Goal: Task Accomplishment & Management: Manage account settings

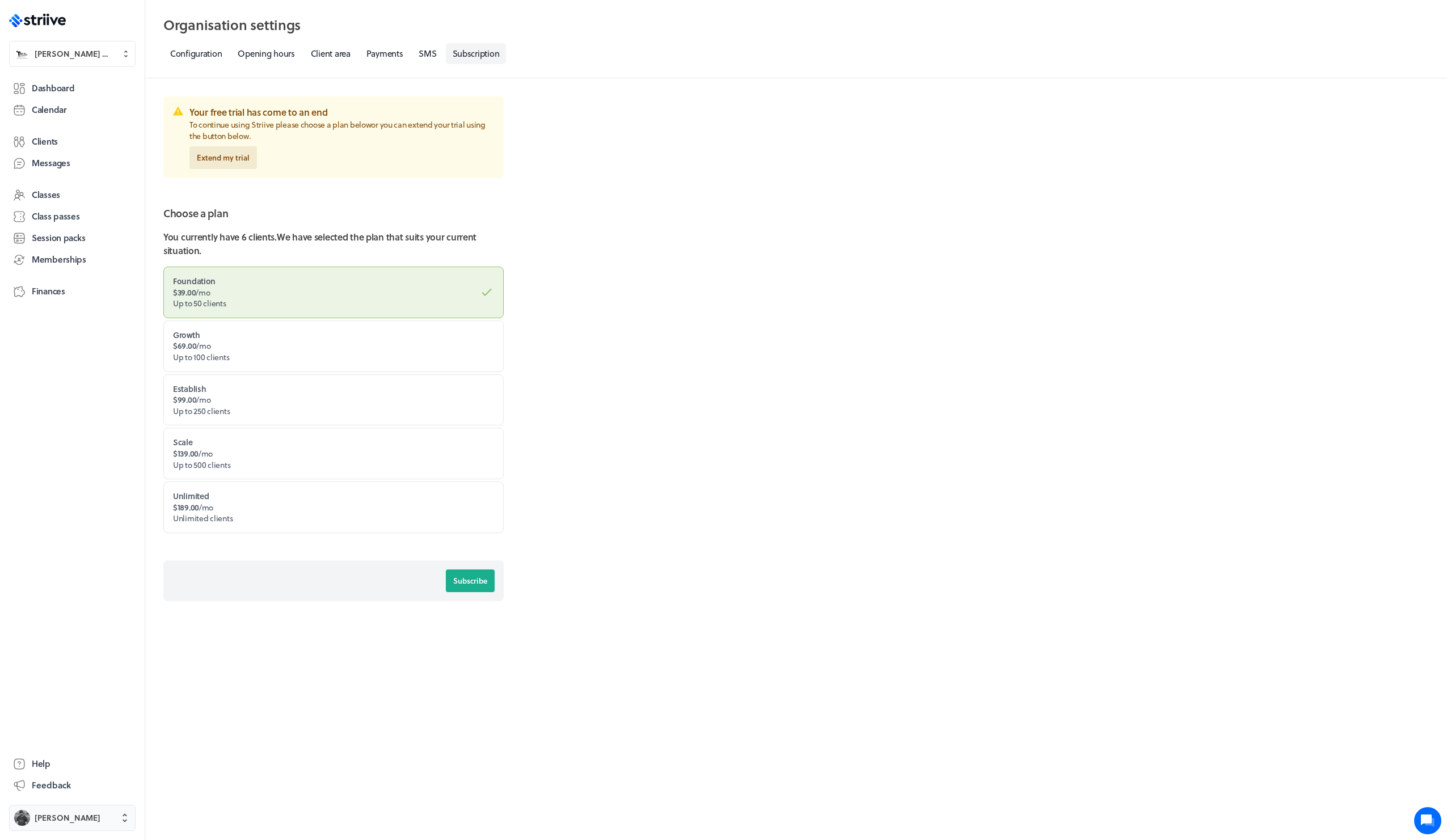
click at [52, 819] on span "Josh Reiman" at bounding box center [67, 818] width 66 height 11
click at [64, 810] on span "Sign out" at bounding box center [51, 809] width 31 height 11
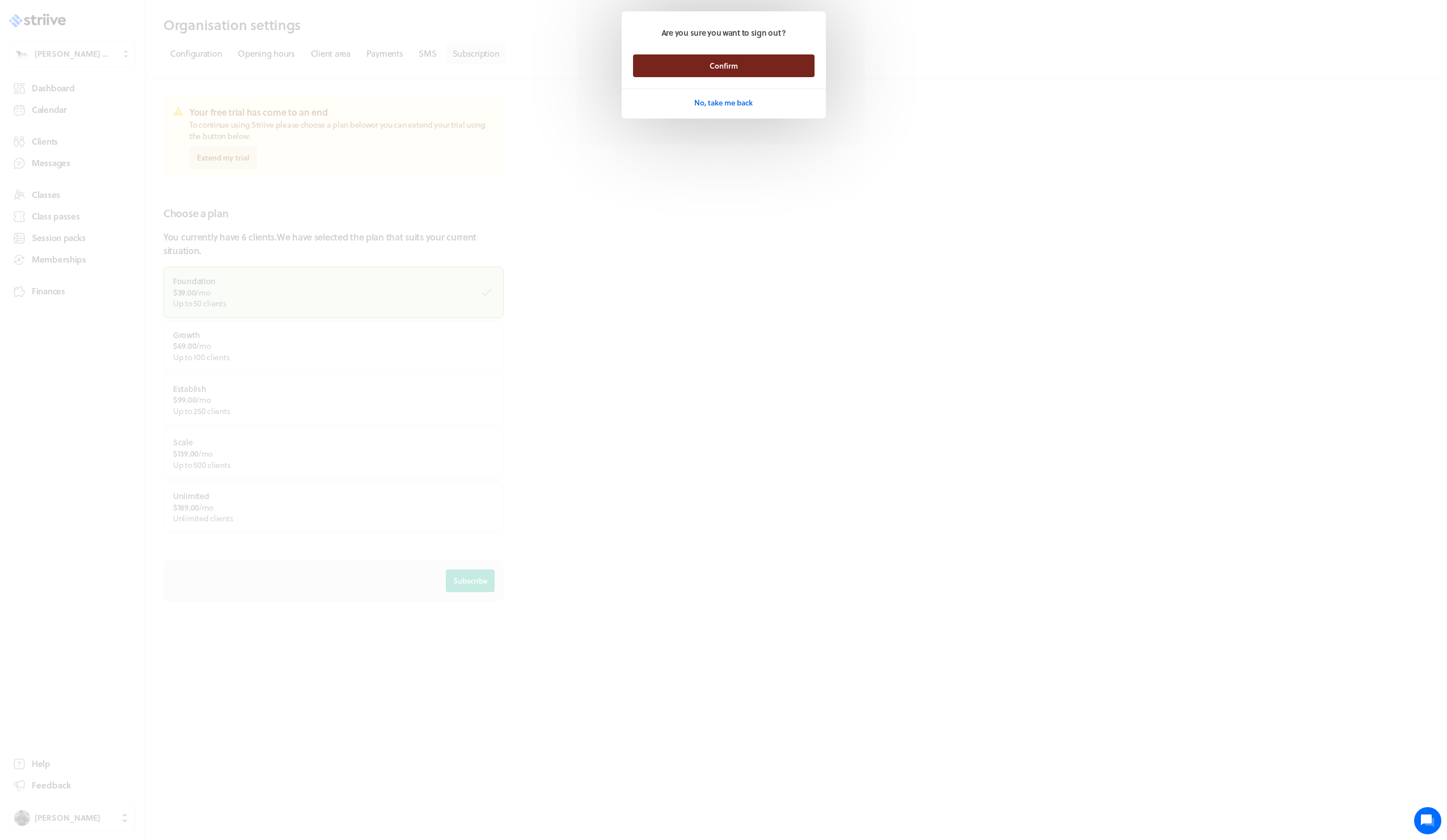
click at [722, 67] on span "Confirm" at bounding box center [724, 66] width 29 height 10
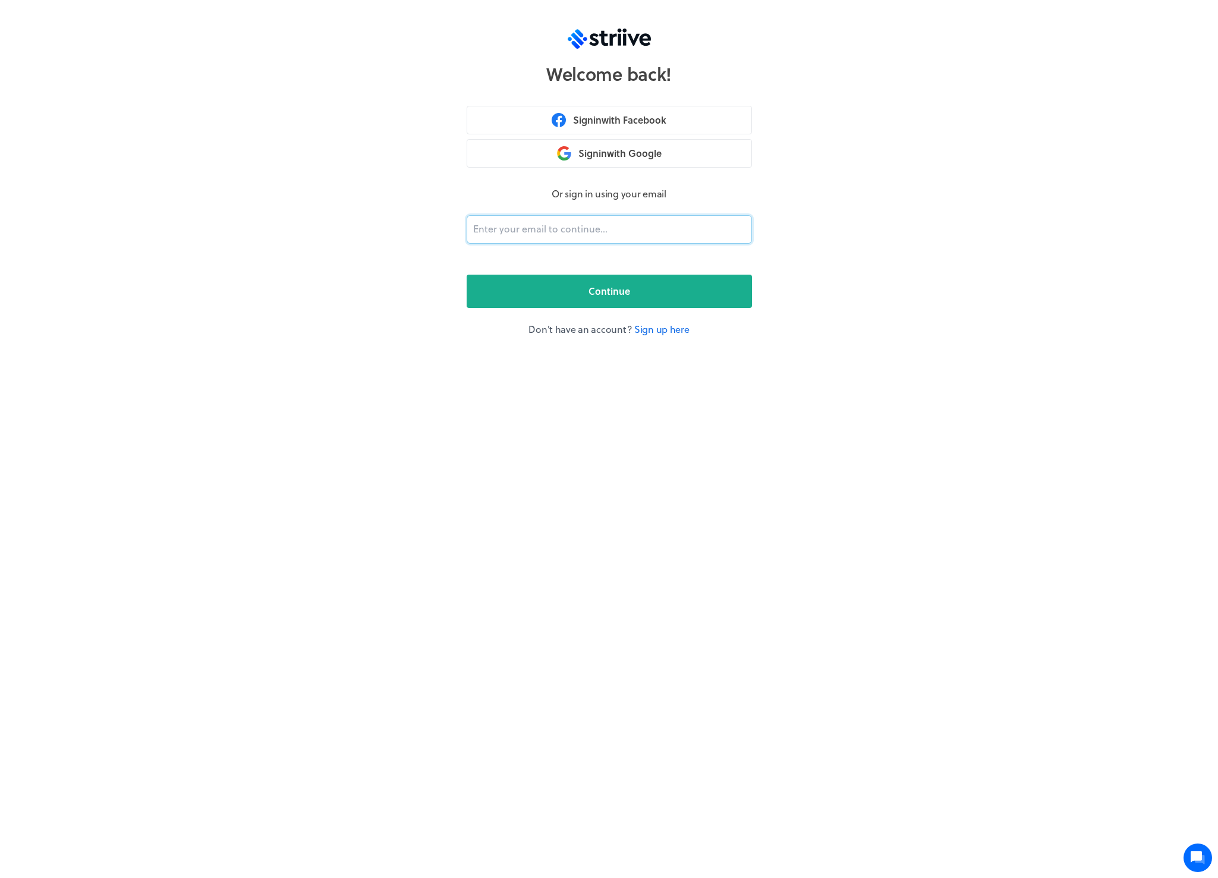
click at [568, 225] on input "email" at bounding box center [609, 229] width 285 height 29
type input "adam@striive.co"
